Goal: Task Accomplishment & Management: Use online tool/utility

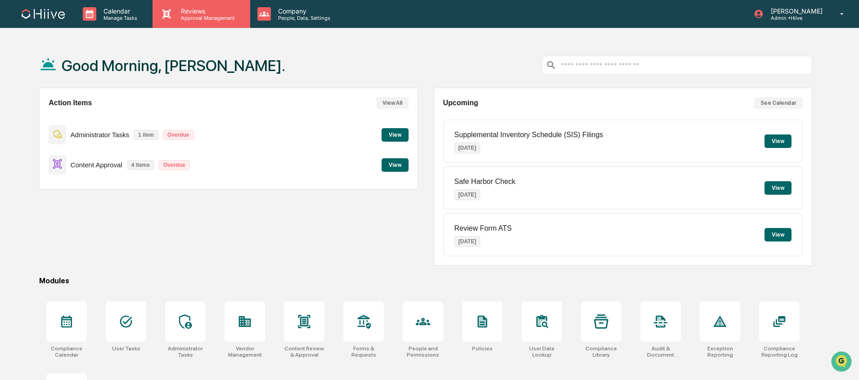
click at [223, 13] on p "Reviews" at bounding box center [207, 11] width 66 height 8
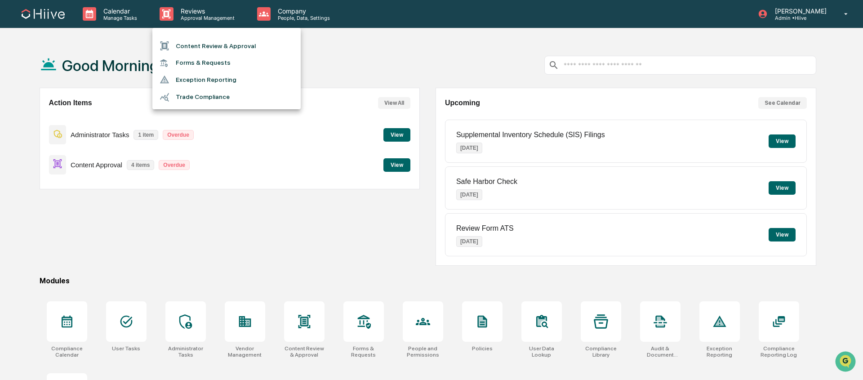
click at [220, 37] on ul "Content Review & Approval Forms & Requests Exception Reporting Trade Compliance" at bounding box center [226, 68] width 148 height 81
click at [219, 44] on li "Content Review & Approval" at bounding box center [226, 45] width 148 height 17
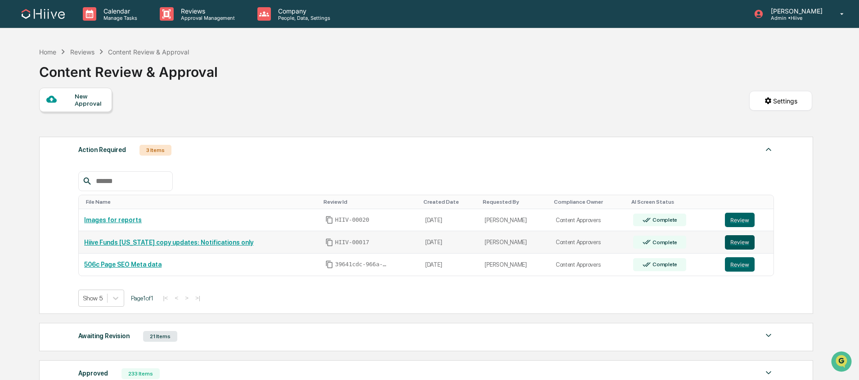
click at [733, 239] on button "Review" at bounding box center [739, 242] width 30 height 14
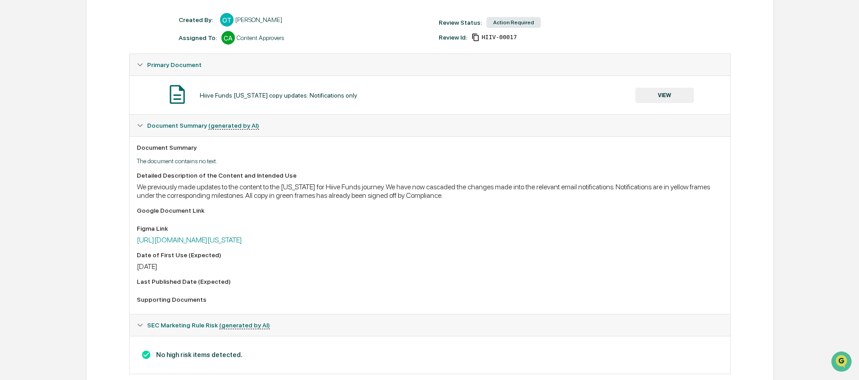
scroll to position [135, 0]
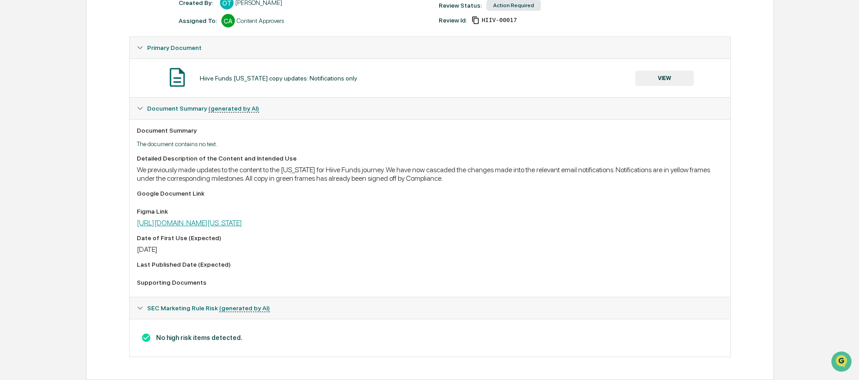
click at [242, 219] on link "https://www.figma.com/board/4xzOVkgW4u5OhPDKRnxDIR/TEXAS-HF---User-feedback?nod…" at bounding box center [189, 223] width 105 height 9
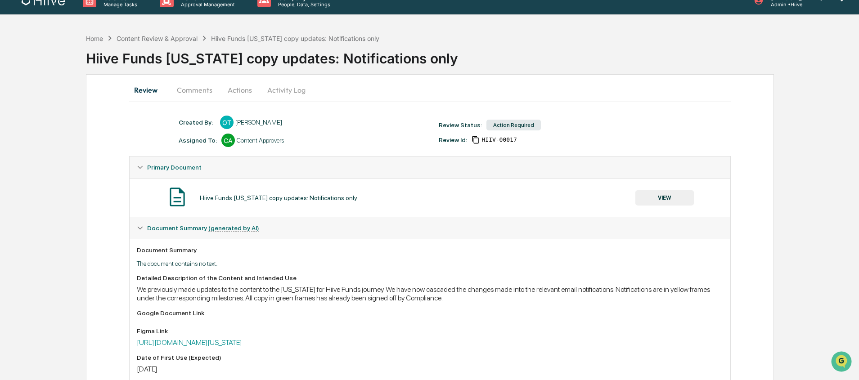
scroll to position [0, 0]
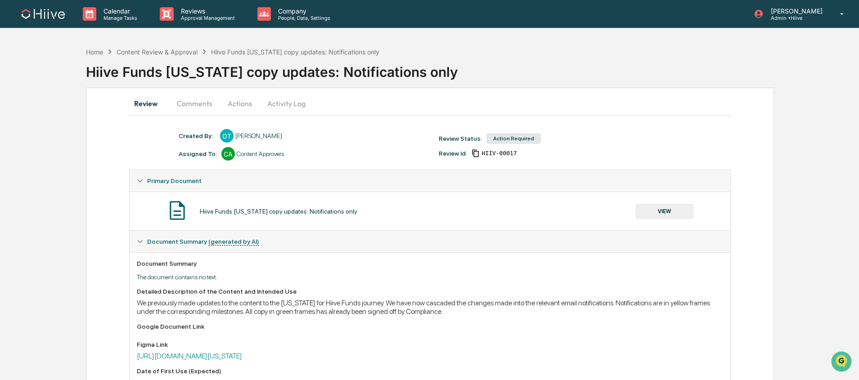
click at [270, 105] on button "Activity Log" at bounding box center [286, 104] width 53 height 22
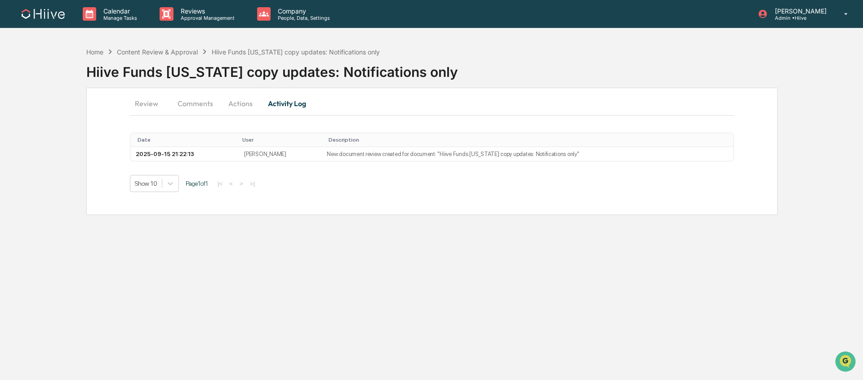
click at [251, 102] on button "Actions" at bounding box center [240, 104] width 40 height 22
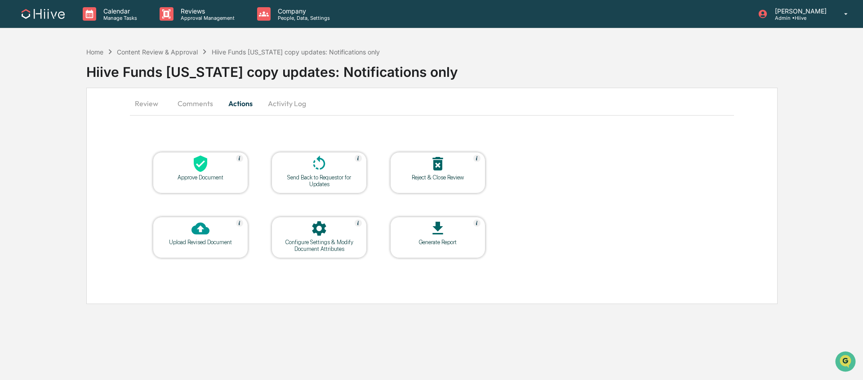
click at [305, 169] on div at bounding box center [319, 164] width 90 height 19
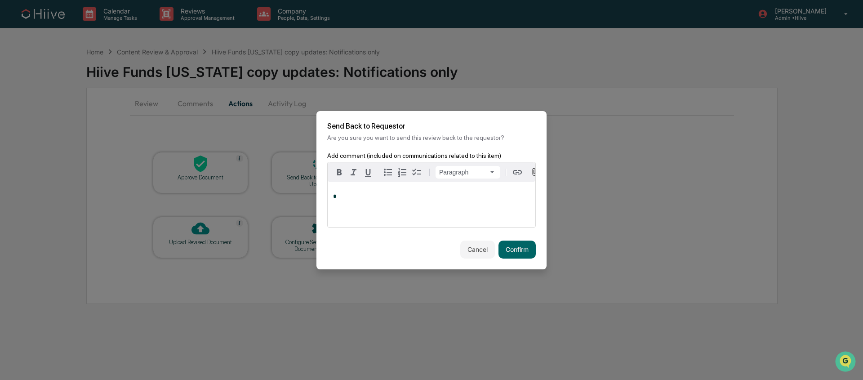
click at [407, 209] on div "*" at bounding box center [432, 204] width 208 height 45
click at [513, 257] on button "Confirm" at bounding box center [517, 250] width 37 height 18
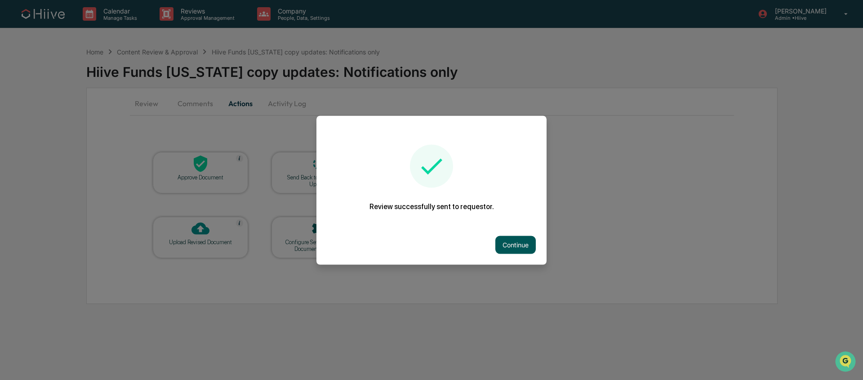
click at [515, 241] on button "Continue" at bounding box center [516, 245] width 40 height 18
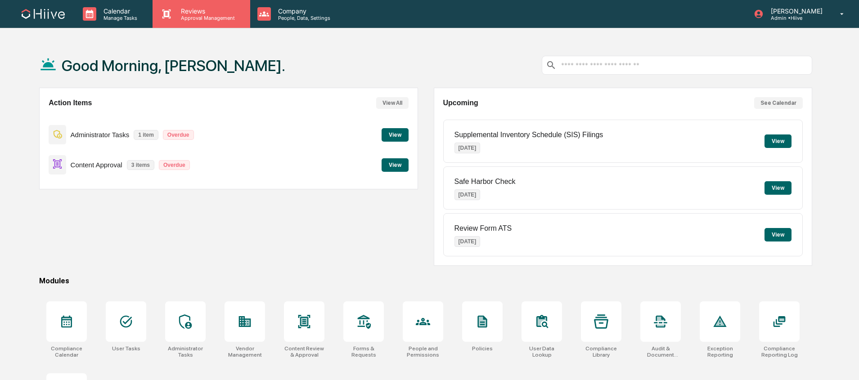
click at [201, 19] on p "Approval Management" at bounding box center [207, 18] width 66 height 6
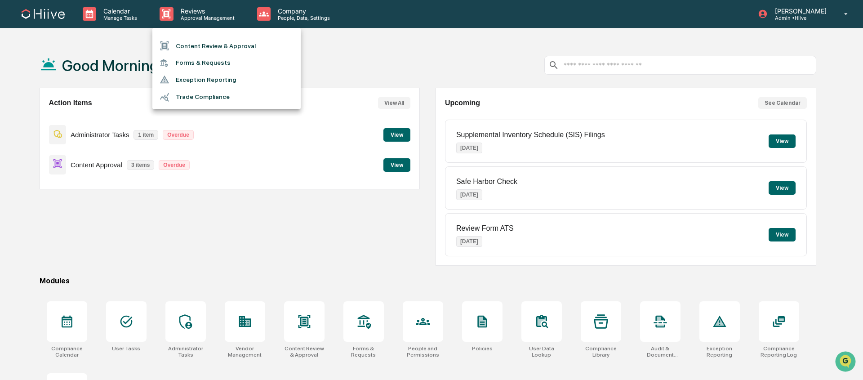
click at [205, 52] on li "Content Review & Approval" at bounding box center [226, 45] width 148 height 17
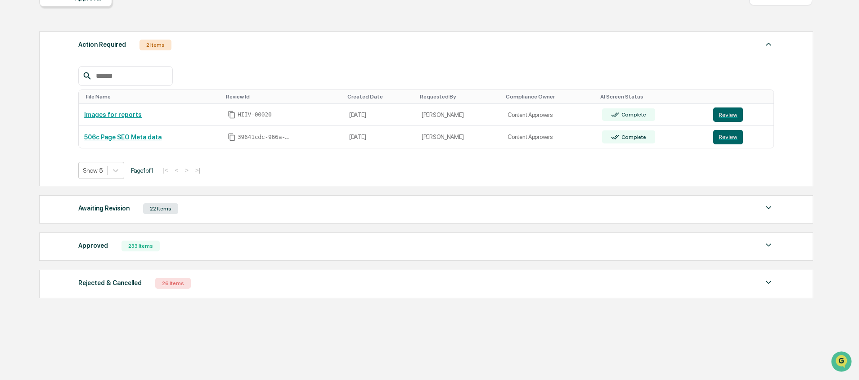
click at [221, 210] on div "Awaiting Revision 22 Items" at bounding box center [425, 208] width 695 height 13
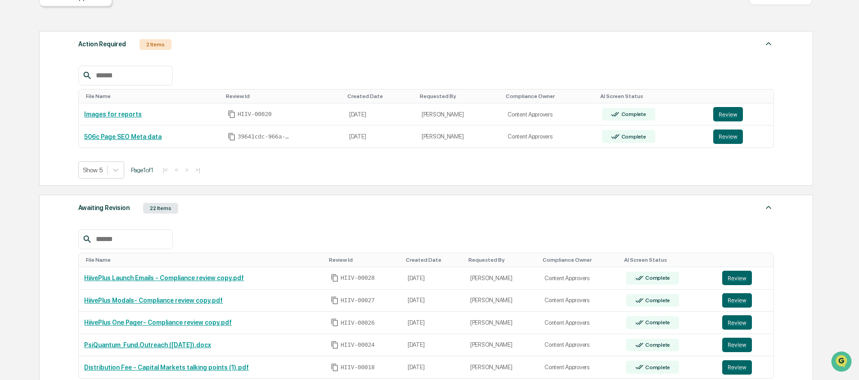
scroll to position [299, 0]
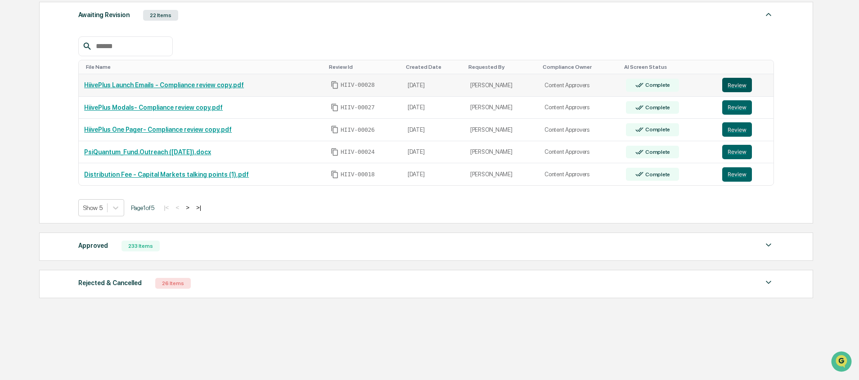
click at [742, 83] on button "Review" at bounding box center [737, 85] width 30 height 14
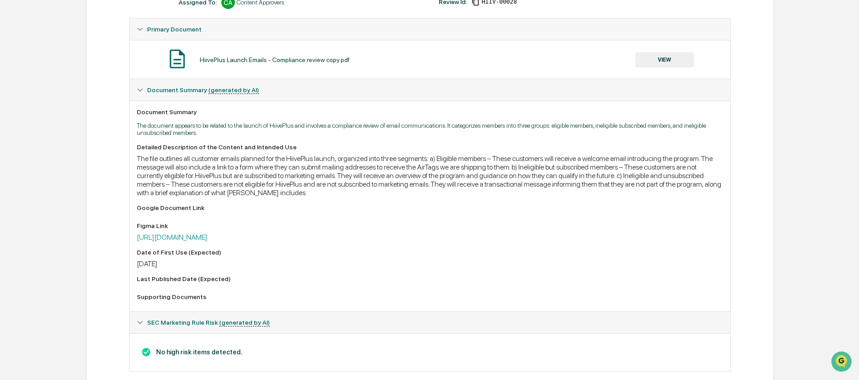
scroll to position [168, 0]
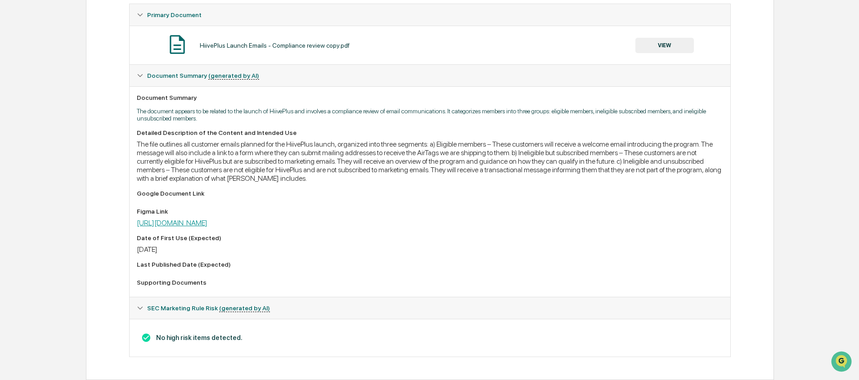
click at [207, 219] on link "[URL][DOMAIN_NAME]" at bounding box center [172, 223] width 71 height 9
